Goal: Navigation & Orientation: Find specific page/section

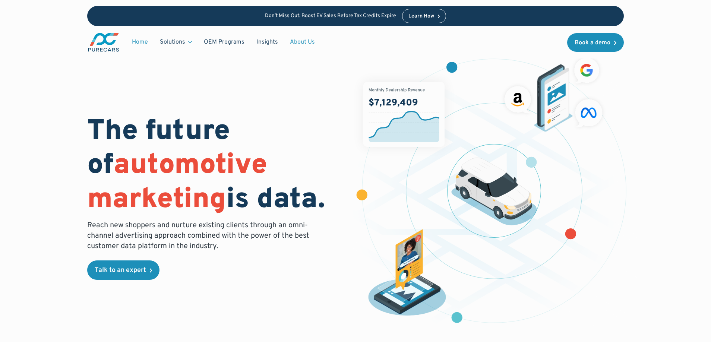
click at [297, 39] on link "About Us" at bounding box center [302, 42] width 37 height 14
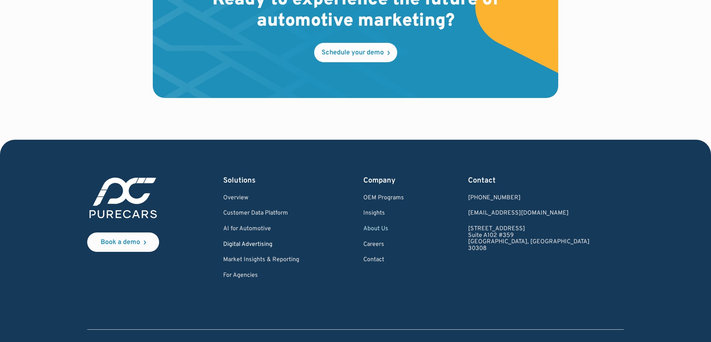
scroll to position [2179, 0]
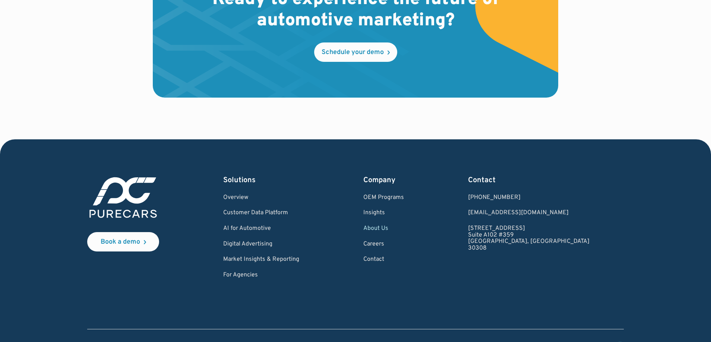
click at [225, 225] on div "Book a demo Solutions Overview Customer Data Platform AI for Automotive Digital…" at bounding box center [355, 227] width 537 height 104
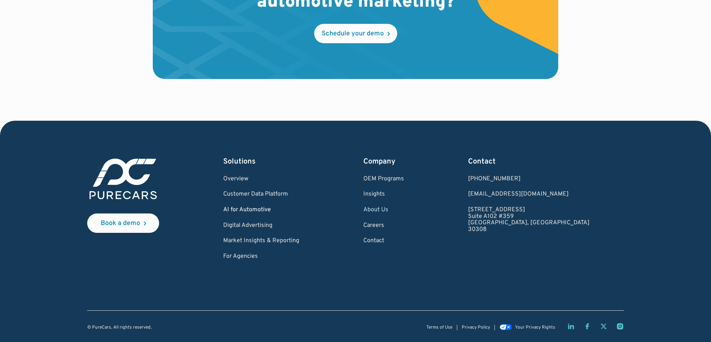
click at [257, 207] on link "AI for Automotive" at bounding box center [261, 210] width 76 height 7
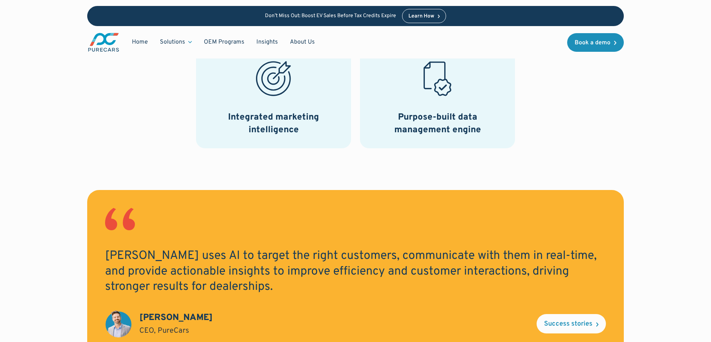
scroll to position [487, 0]
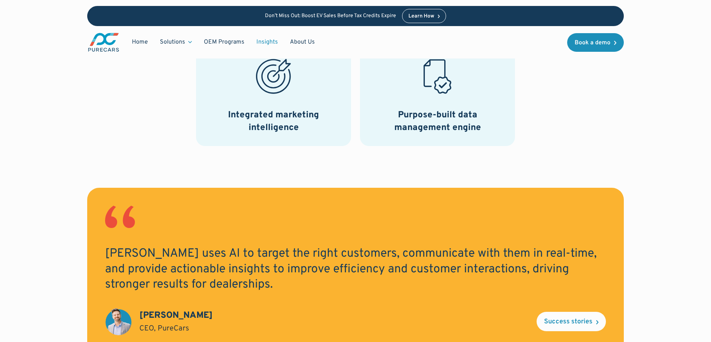
click at [262, 41] on link "Insights" at bounding box center [267, 42] width 34 height 14
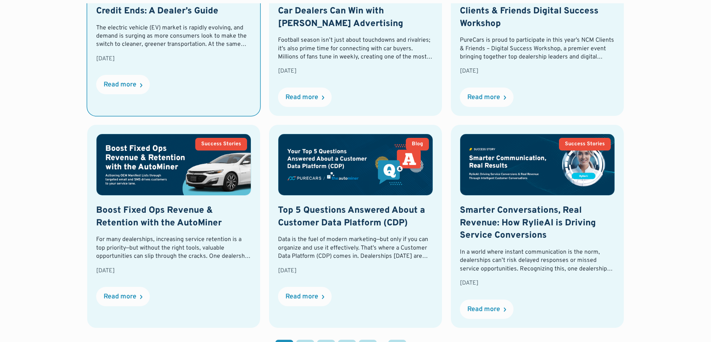
scroll to position [661, 0]
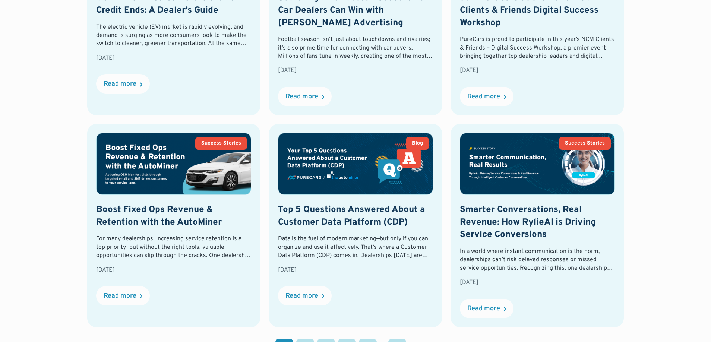
click at [303, 339] on link "2" at bounding box center [305, 348] width 18 height 18
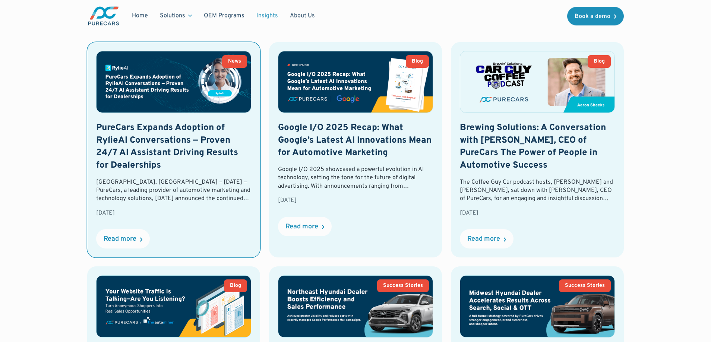
scroll to position [287, 0]
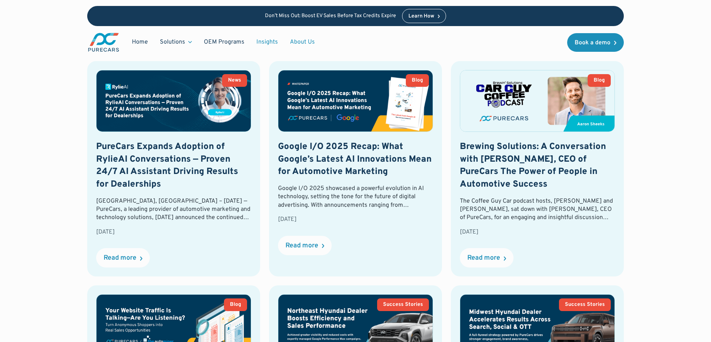
click at [301, 44] on link "About Us" at bounding box center [302, 42] width 37 height 14
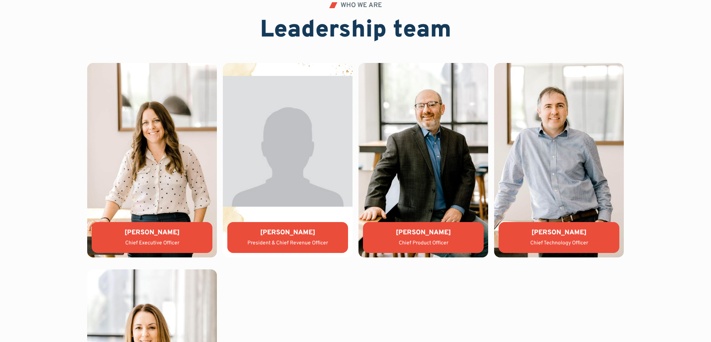
scroll to position [1632, 0]
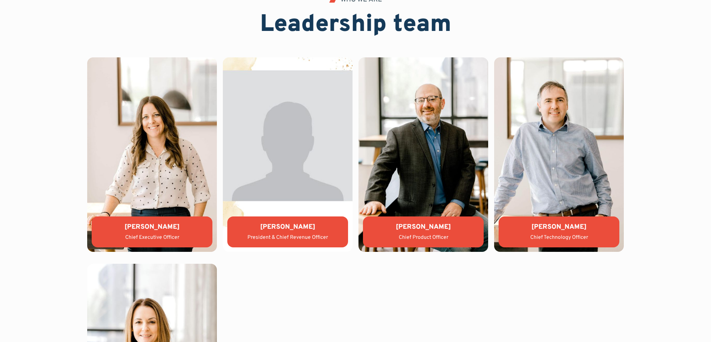
click at [278, 252] on div "Lauren Donalson Chief Executive Officer Jason Wiley President & Chief Revenue O…" at bounding box center [355, 257] width 537 height 401
click at [279, 233] on div "Jason Wiley President & Chief Revenue Officer" at bounding box center [287, 231] width 121 height 31
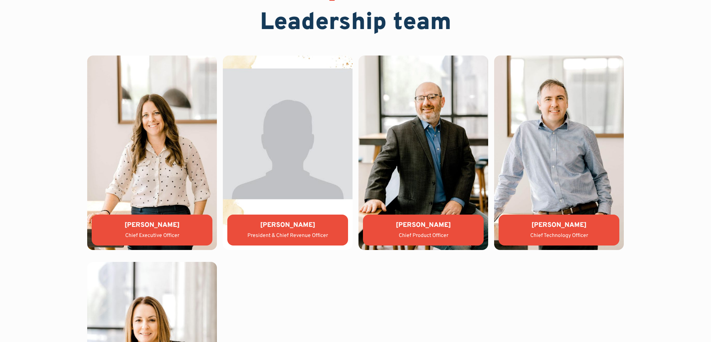
drag, startPoint x: 439, startPoint y: 234, endPoint x: 427, endPoint y: 230, distance: 11.7
click at [439, 234] on div "Chief Product Officer" at bounding box center [423, 235] width 109 height 7
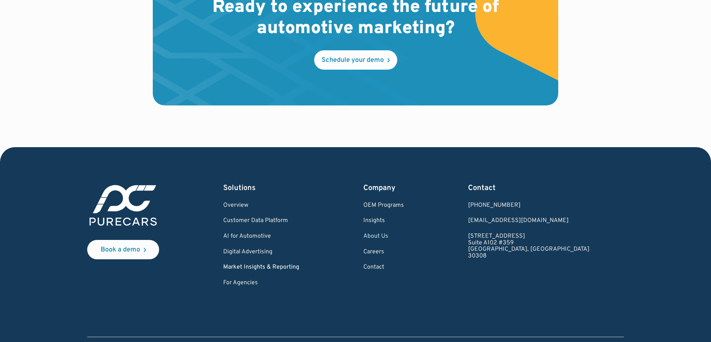
scroll to position [2198, 0]
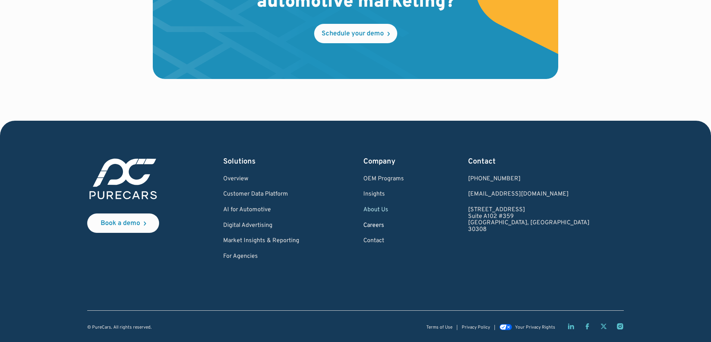
click at [404, 225] on link "Careers" at bounding box center [383, 225] width 41 height 7
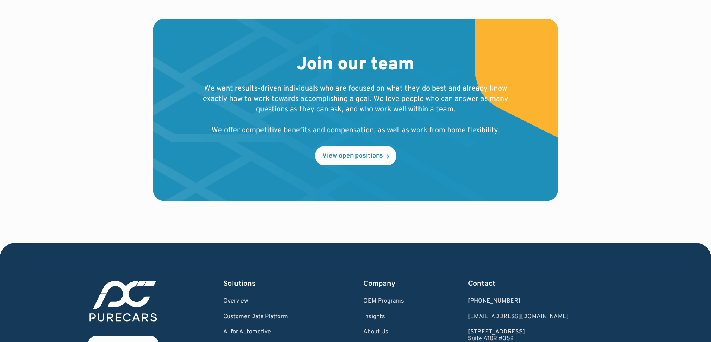
scroll to position [753, 0]
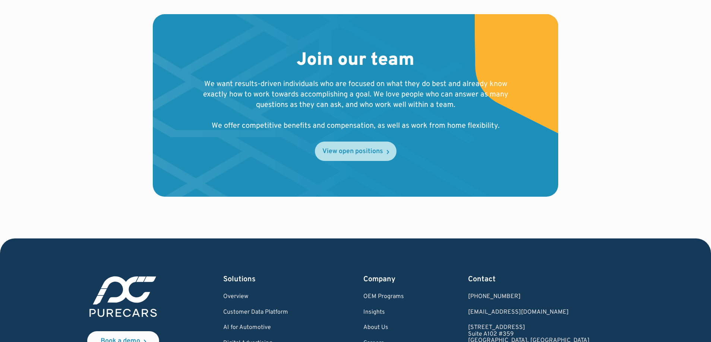
click at [325, 154] on div "View open positions" at bounding box center [352, 151] width 61 height 7
